Goal: Communication & Community: Answer question/provide support

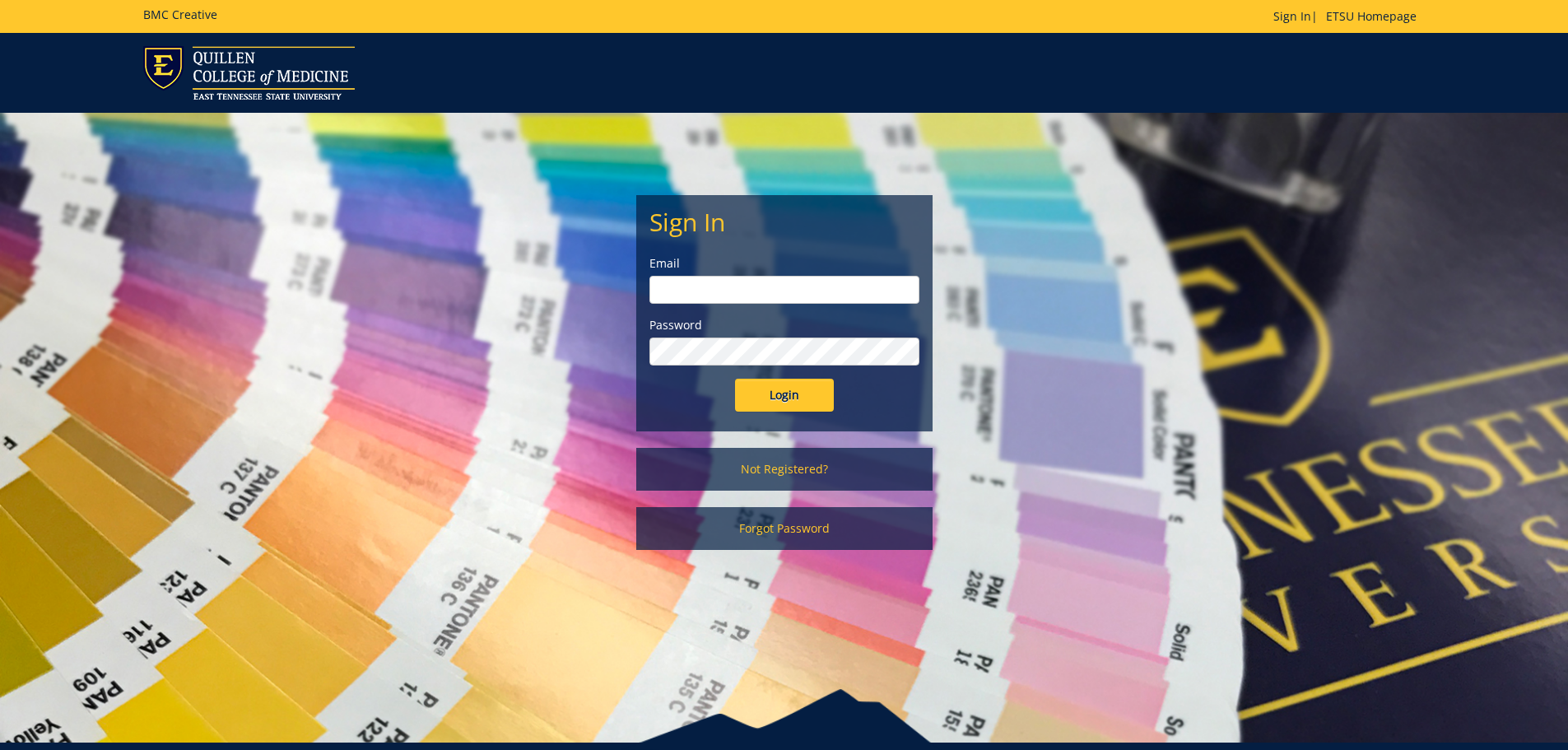
type input "[EMAIL_ADDRESS][DOMAIN_NAME]"
click at [801, 399] on input "Login" at bounding box center [784, 395] width 99 height 33
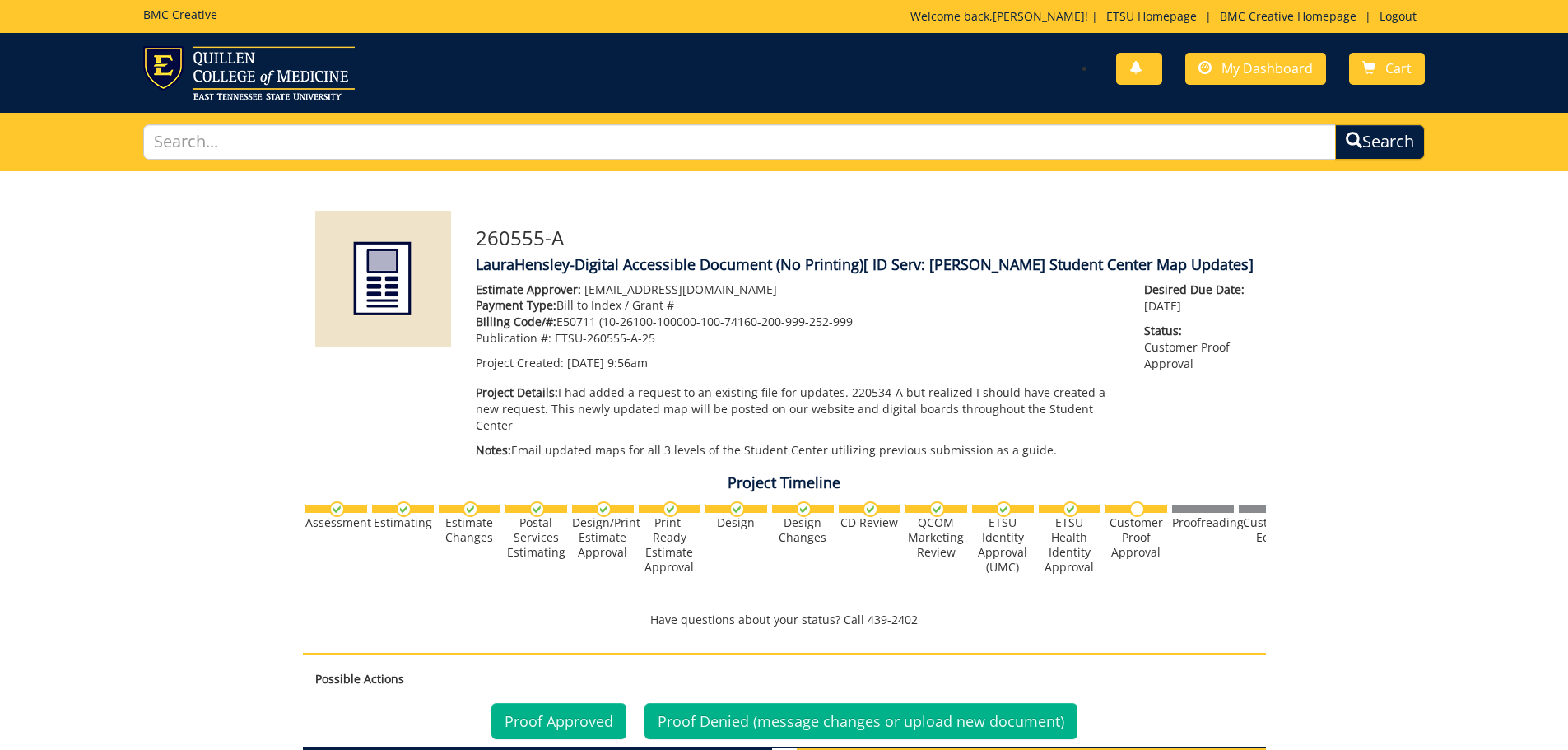
scroll to position [412, 0]
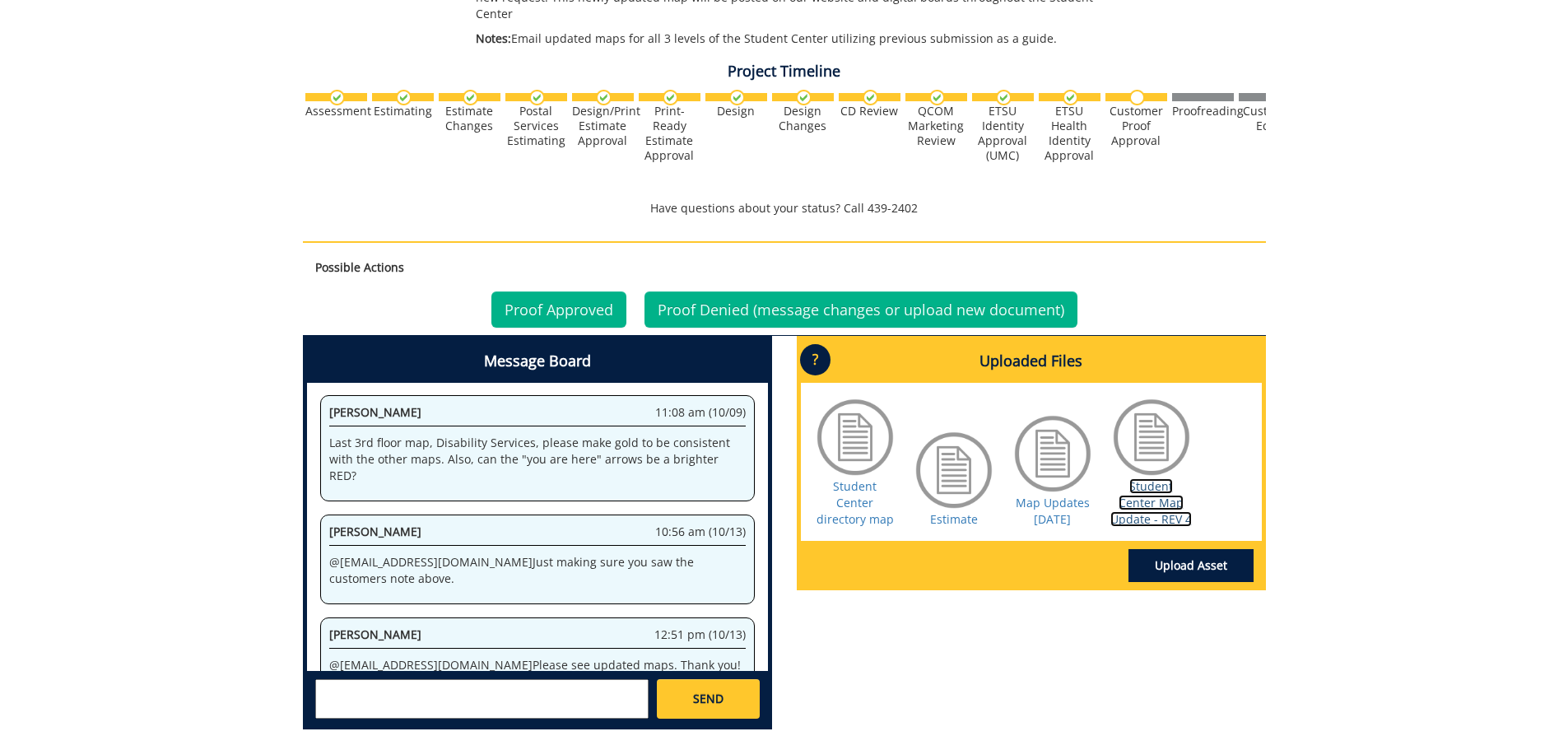
click at [1147, 482] on link "Student Center Map Update - REV 4" at bounding box center [1151, 502] width 81 height 48
click at [386, 691] on textarea at bounding box center [482, 699] width 333 height 40
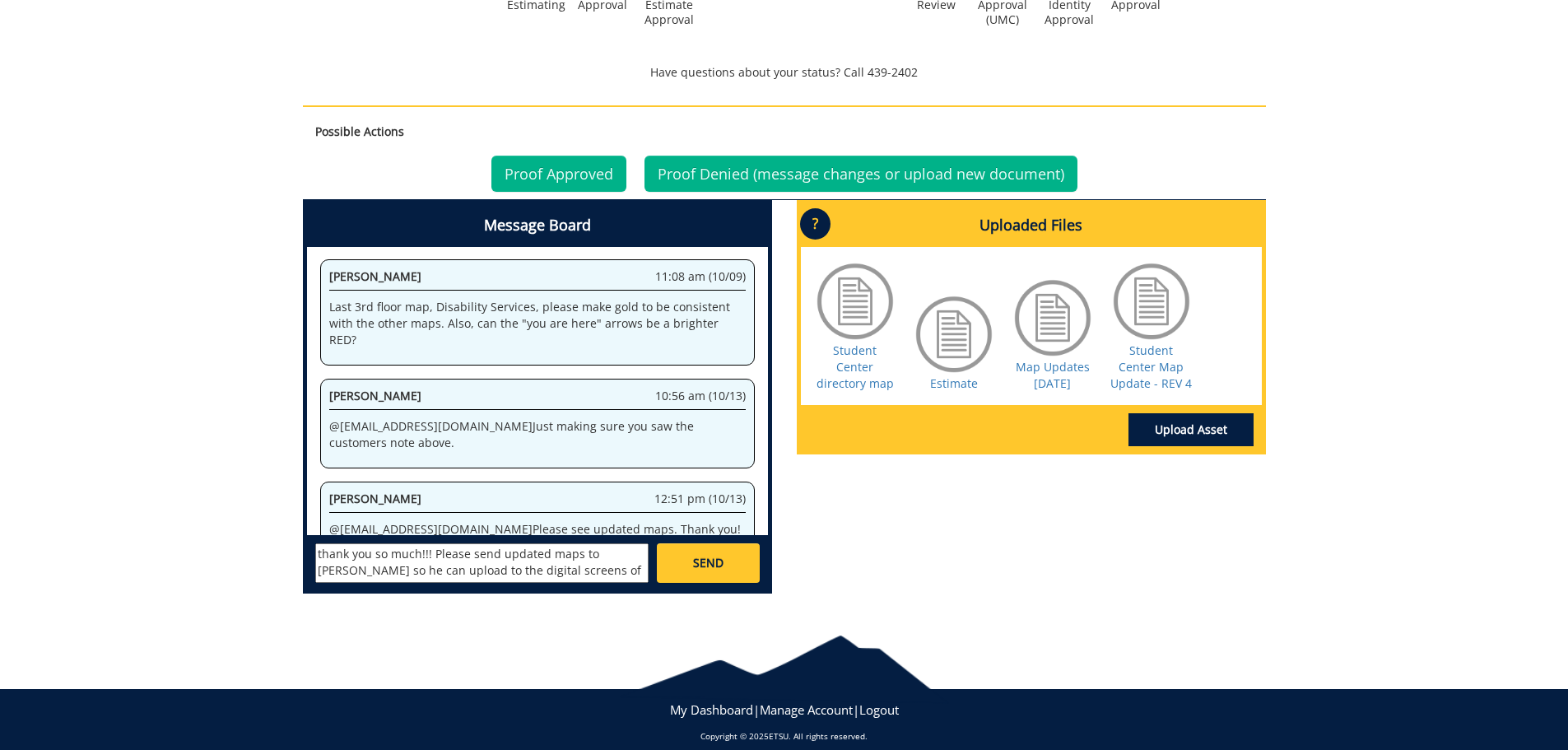
scroll to position [13, 0]
click at [360, 544] on textarea "thank you so much!!! Please send updated maps to [PERSON_NAME] so he can upload…" at bounding box center [482, 563] width 333 height 40
click at [468, 544] on textarea "thank you so much!!! Please send updated maps to [PERSON_NAME] ([EMAIL_ADDRESS]…" at bounding box center [482, 563] width 333 height 40
click at [322, 544] on textarea "thank you so much!!! Please also send updated maps to [PERSON_NAME] ([EMAIL_ADD…" at bounding box center [482, 563] width 333 height 40
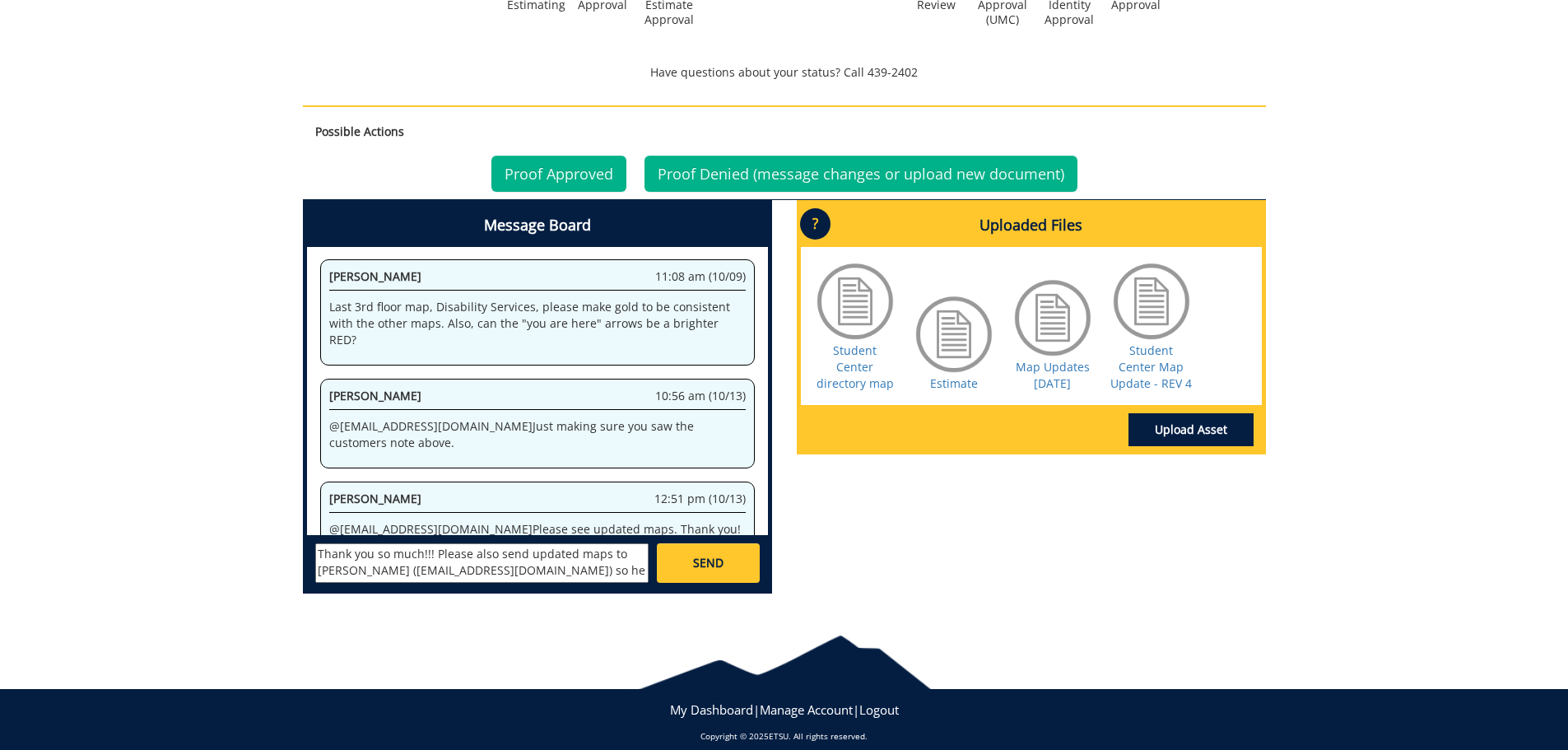
scroll to position [15, 0]
type textarea "Thank you so much!!! Please also send updated maps to [PERSON_NAME] ([EMAIL_ADD…"
click at [718, 555] on span "SEND" at bounding box center [709, 562] width 30 height 16
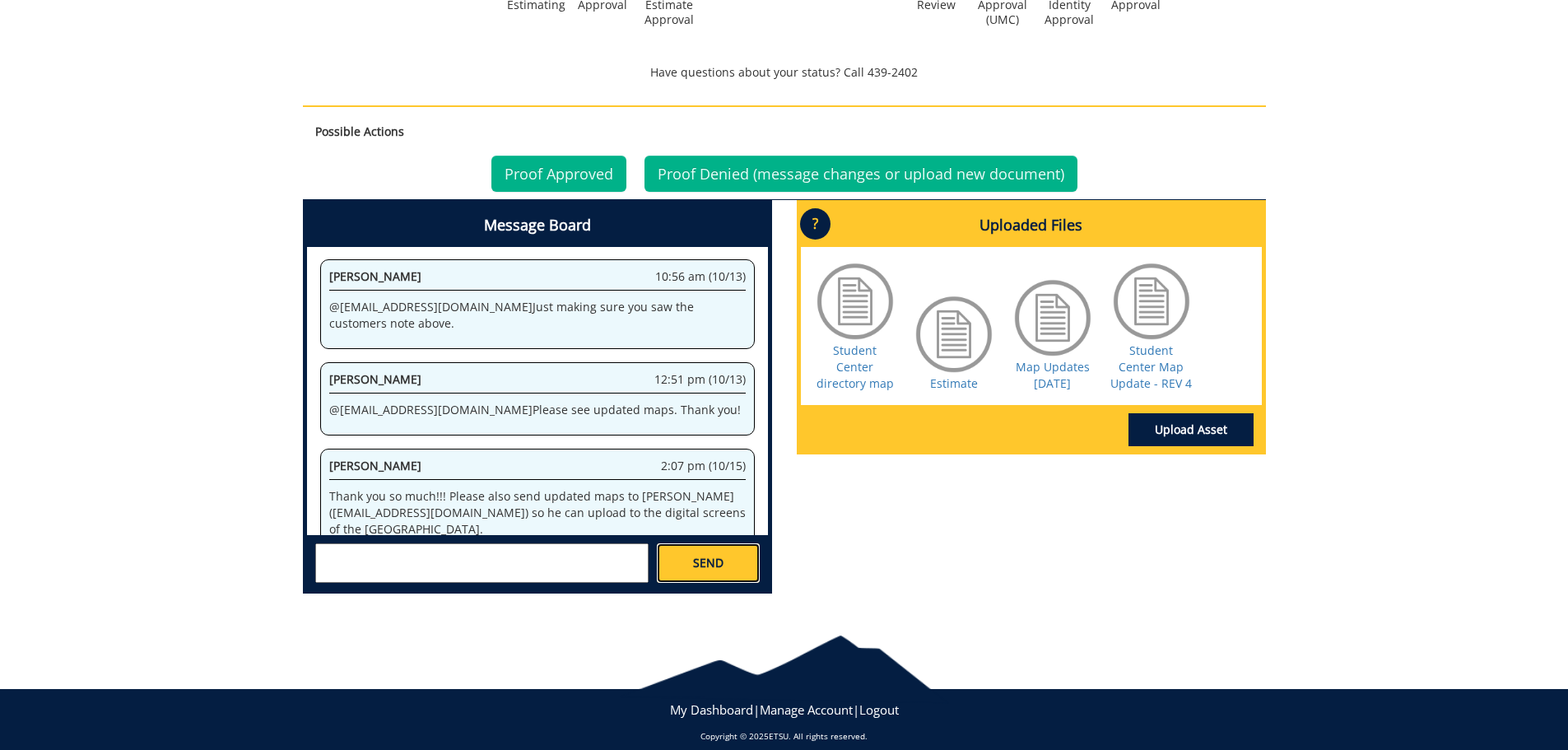
scroll to position [2503, 0]
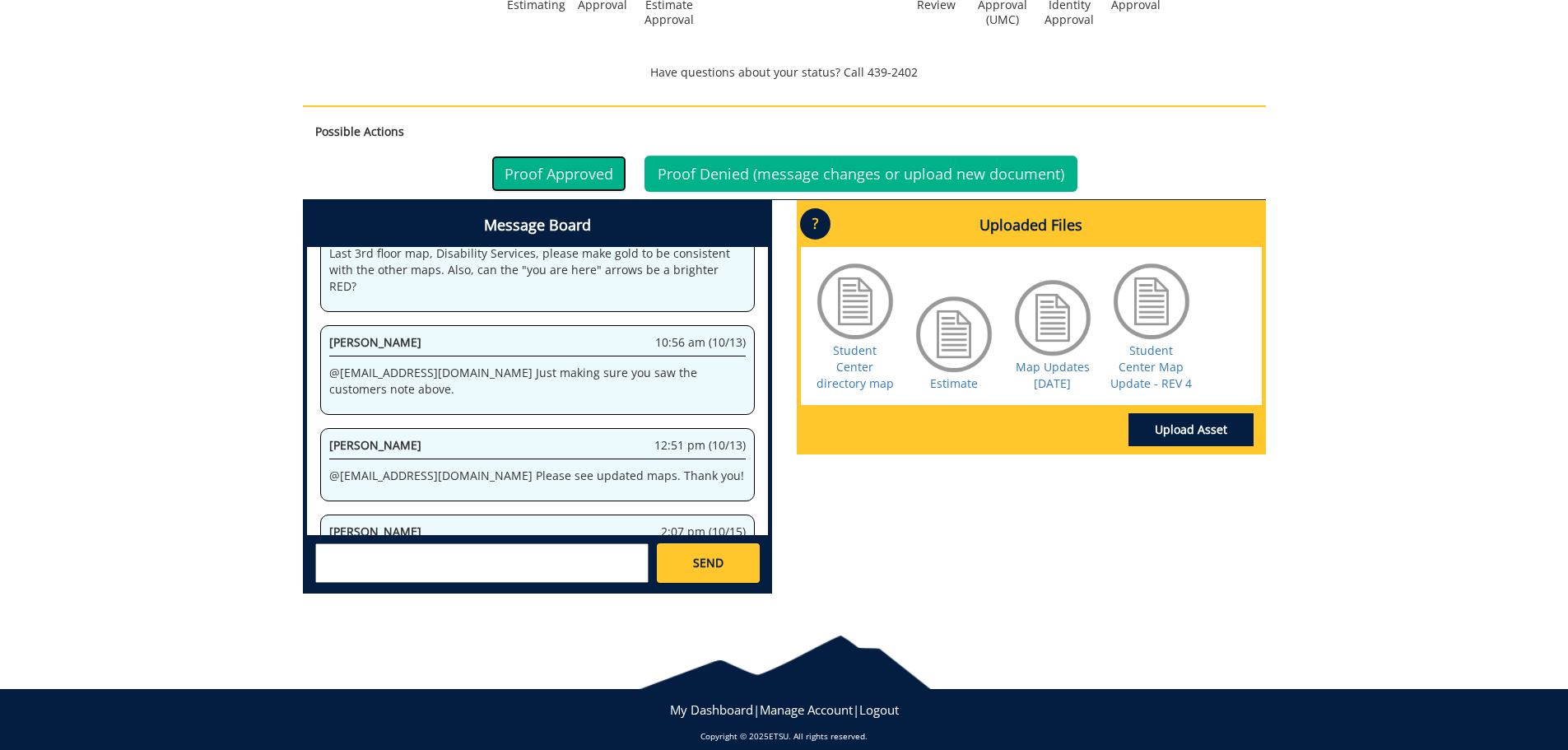
click at [570, 156] on link "Proof Approved" at bounding box center [559, 173] width 135 height 36
